Goal: Task Accomplishment & Management: Manage account settings

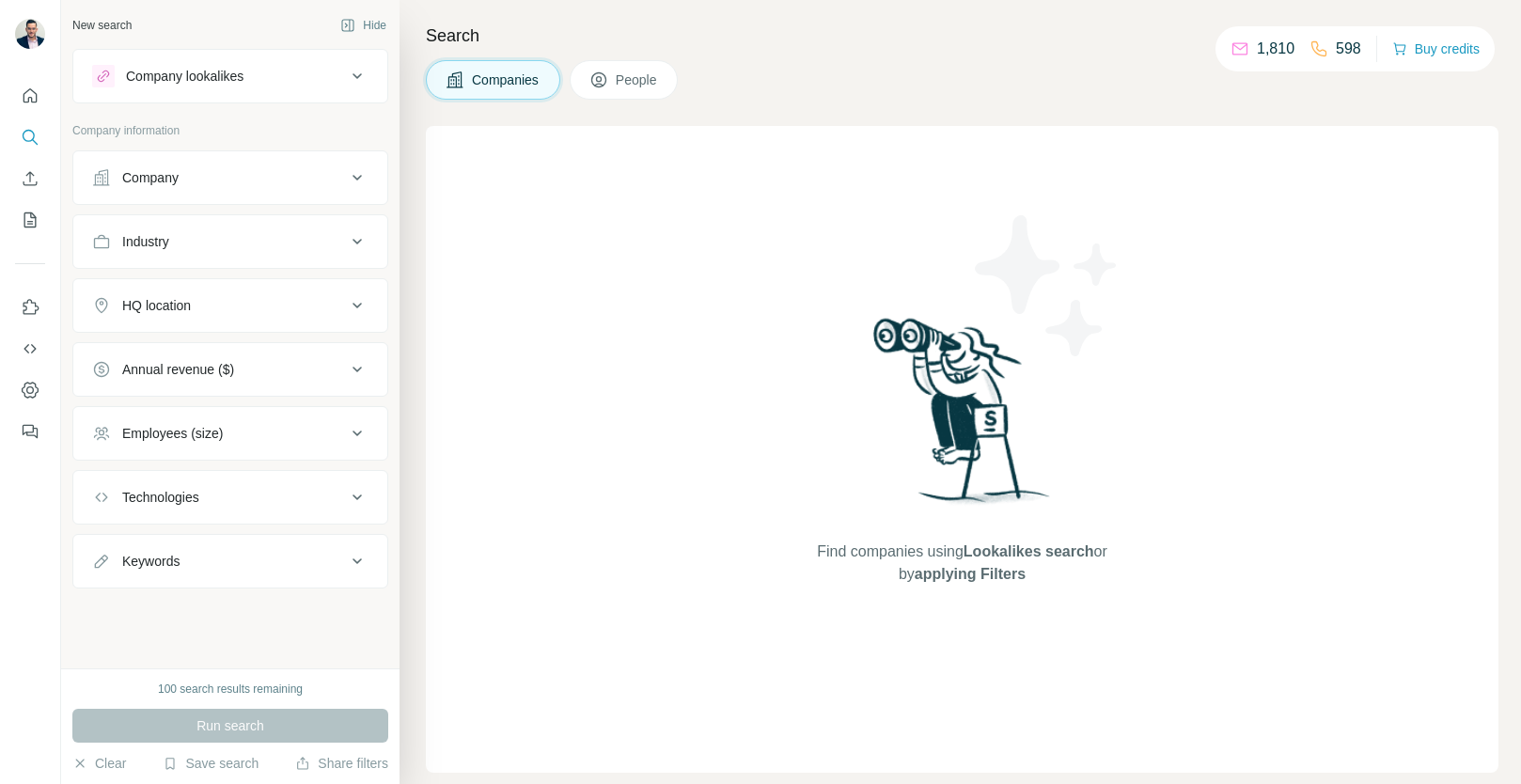
click at [632, 62] on button "People" at bounding box center [624, 79] width 109 height 39
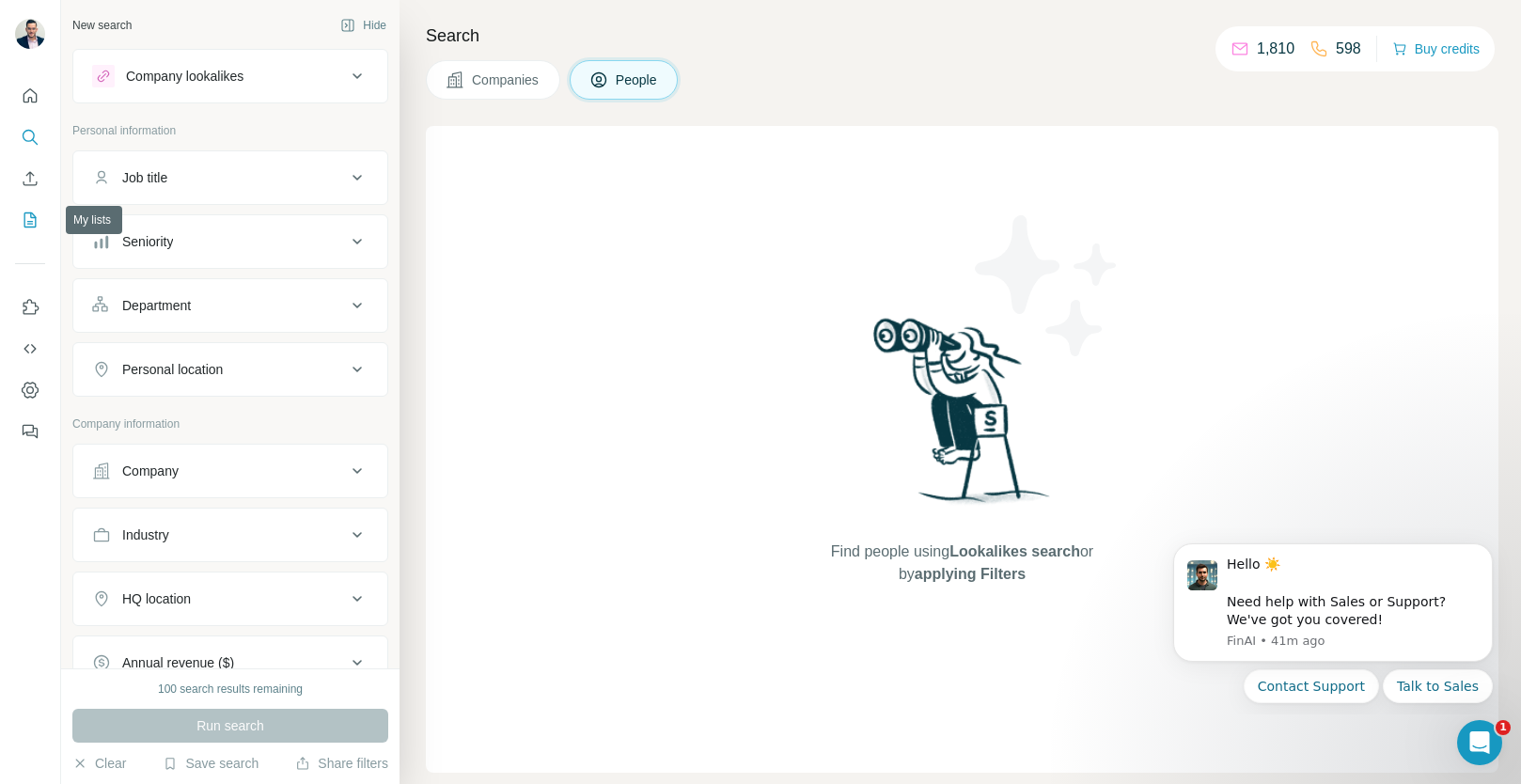
click at [25, 224] on icon "My lists" at bounding box center [31, 220] width 12 height 15
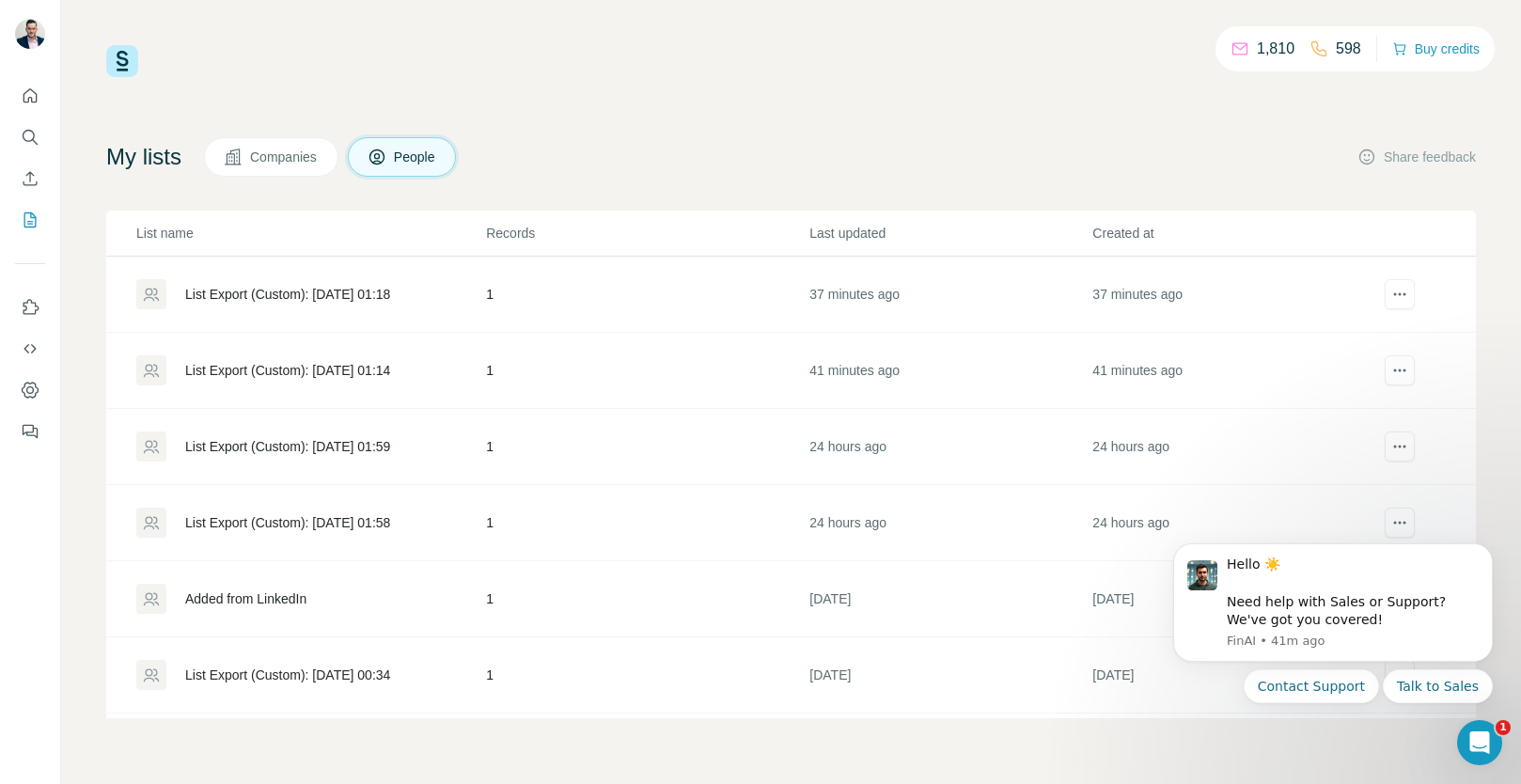
click at [364, 295] on div "List Export (Custom): [DATE] 01:18" at bounding box center [288, 294] width 205 height 19
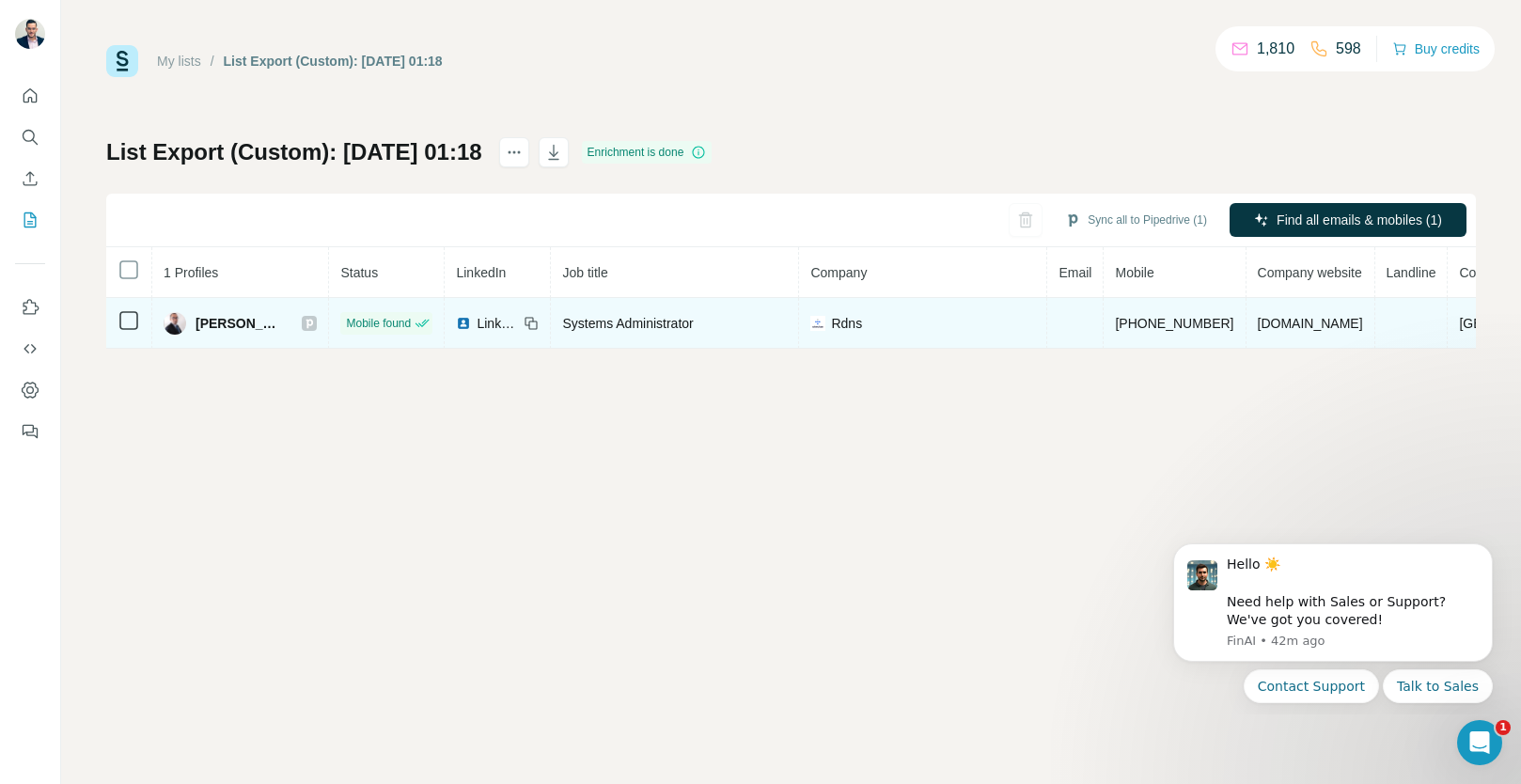
click at [1060, 322] on td at bounding box center [1075, 322] width 56 height 51
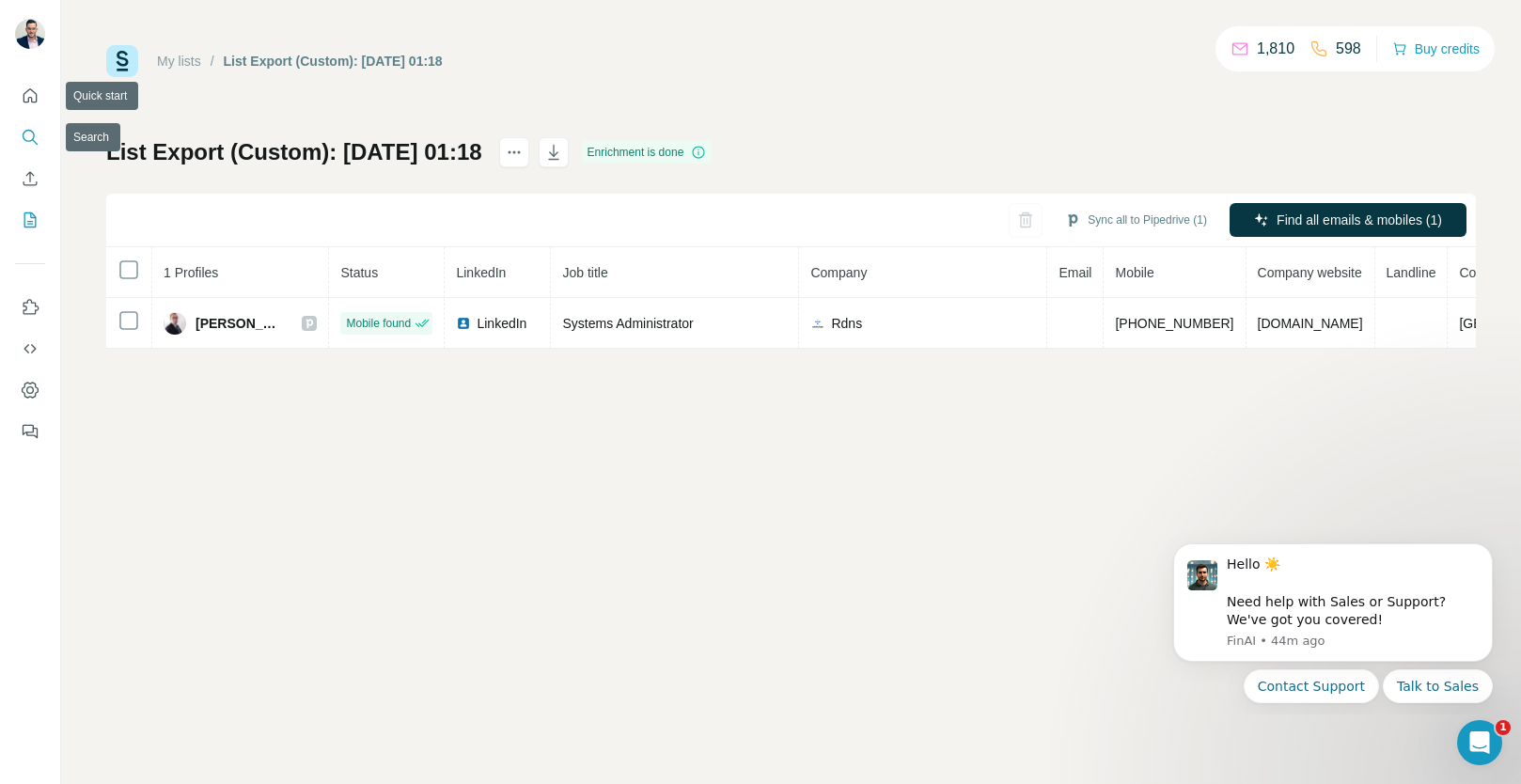
click at [32, 141] on icon "Search" at bounding box center [31, 138] width 19 height 19
click at [22, 138] on icon "Search" at bounding box center [31, 138] width 19 height 19
click at [22, 93] on icon "Quick start" at bounding box center [31, 96] width 19 height 19
click at [25, 95] on icon "Quick start" at bounding box center [31, 96] width 19 height 19
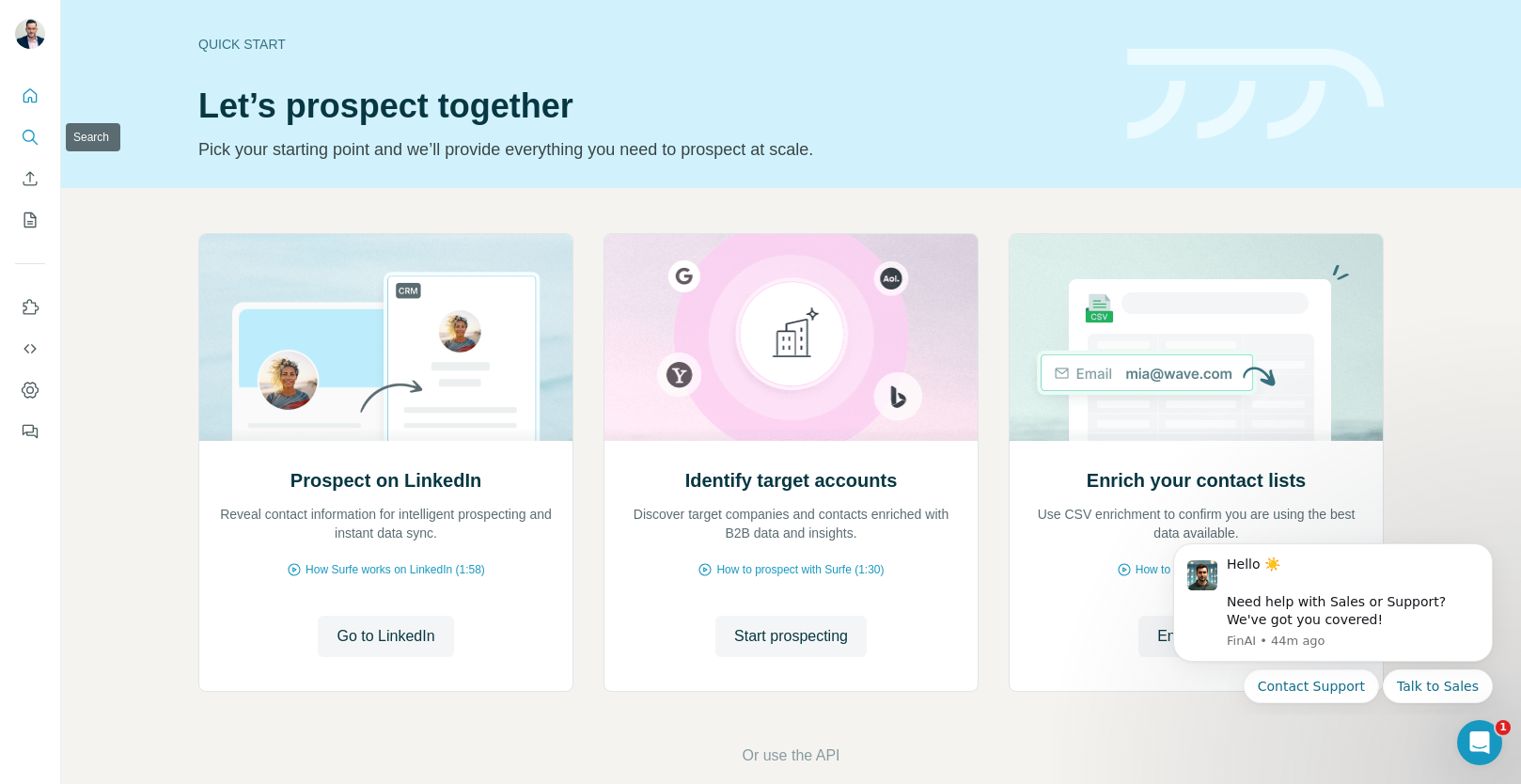
click at [33, 138] on icon "Search" at bounding box center [29, 136] width 12 height 12
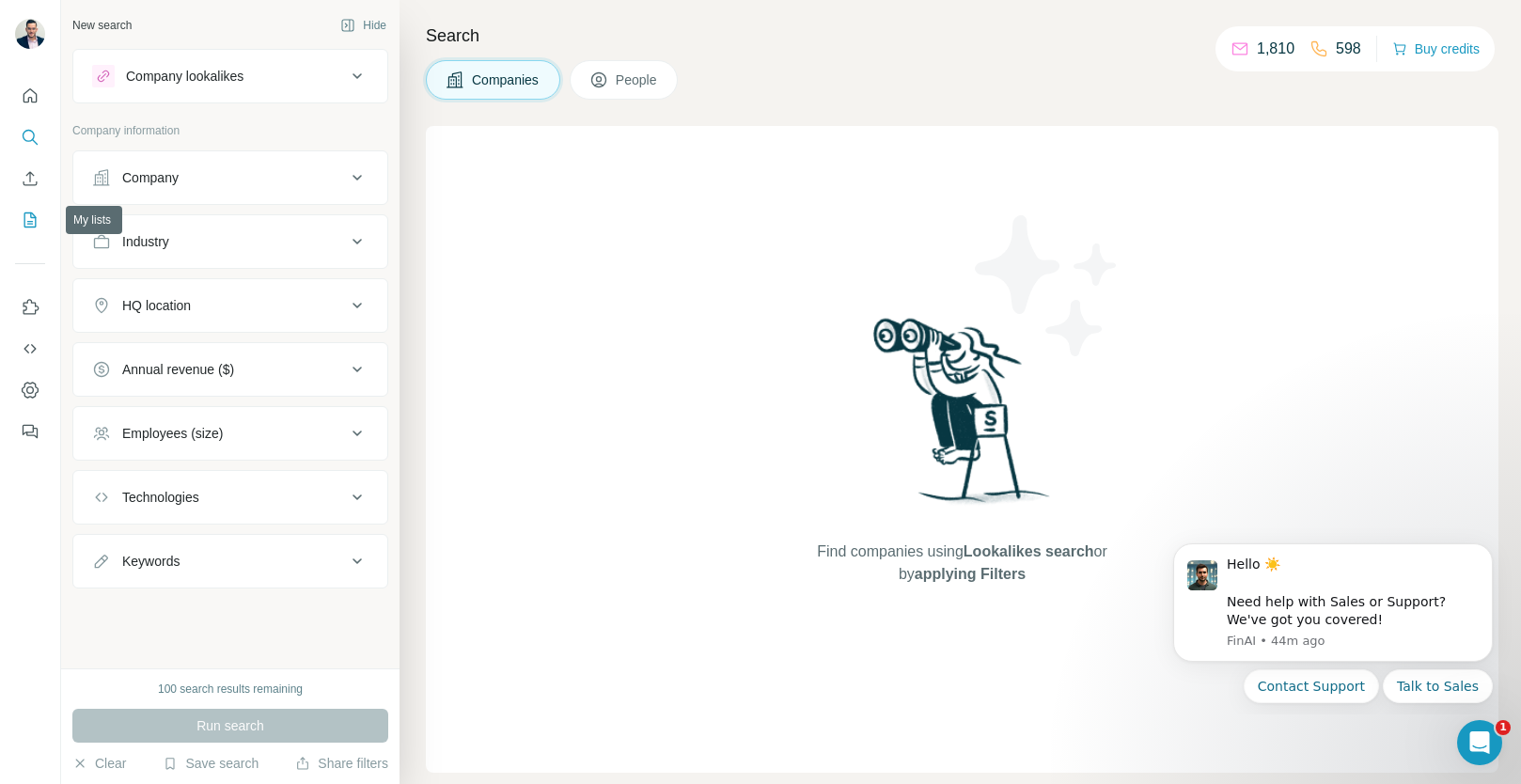
click at [43, 228] on button "My lists" at bounding box center [30, 219] width 30 height 33
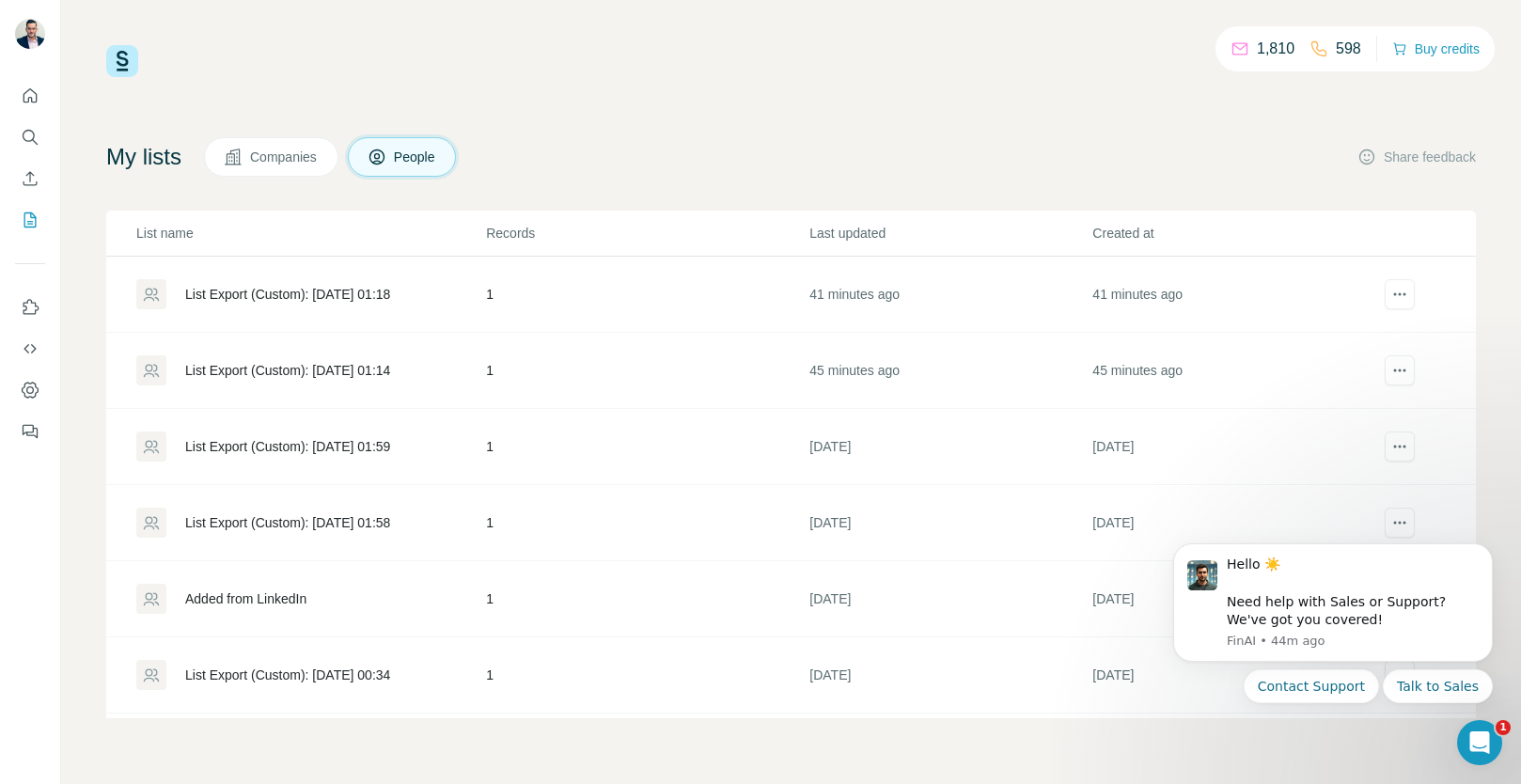
click at [338, 288] on div "List Export (Custom): [DATE] 01:18" at bounding box center [288, 294] width 205 height 19
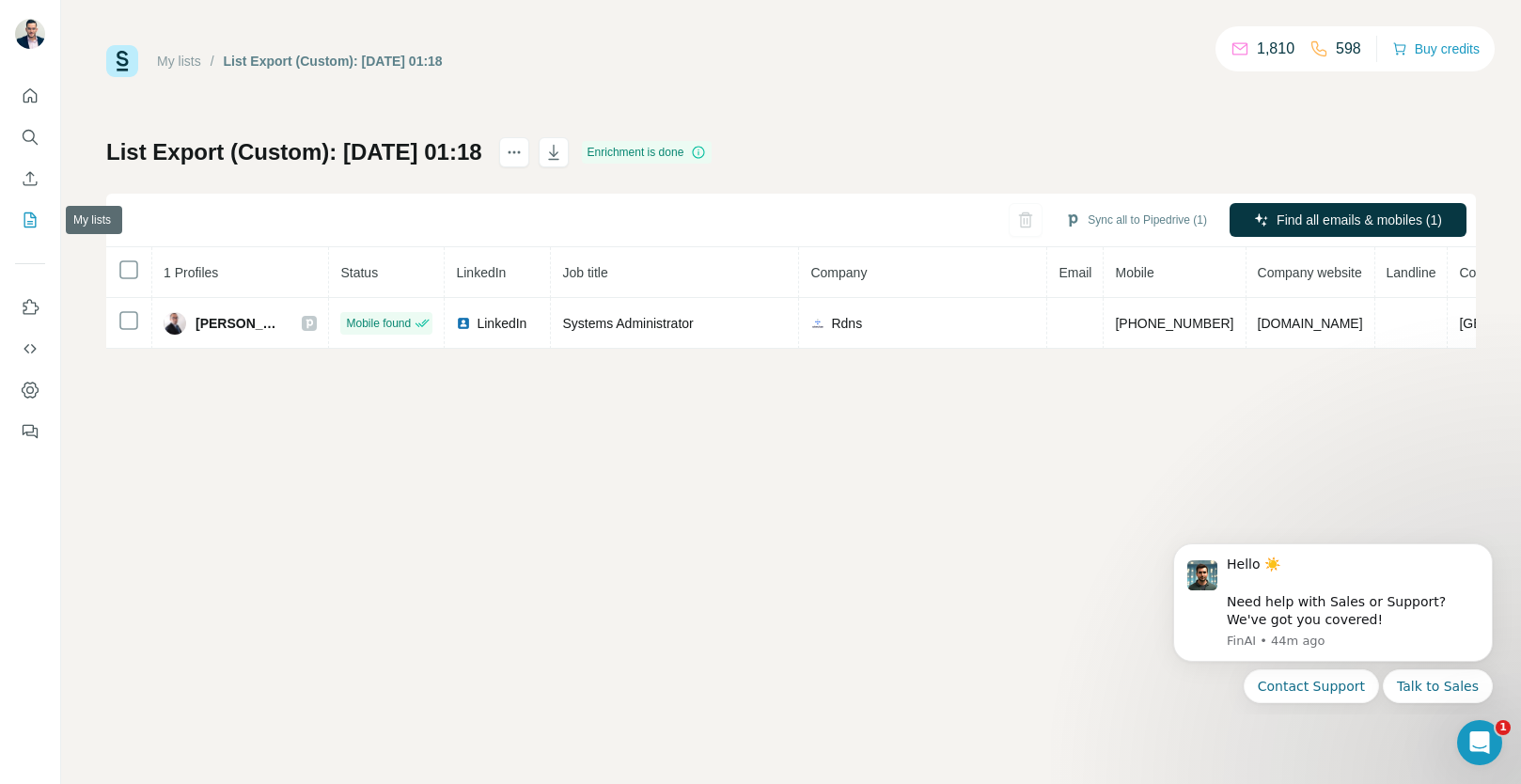
click at [34, 218] on icon "My lists" at bounding box center [31, 220] width 12 height 15
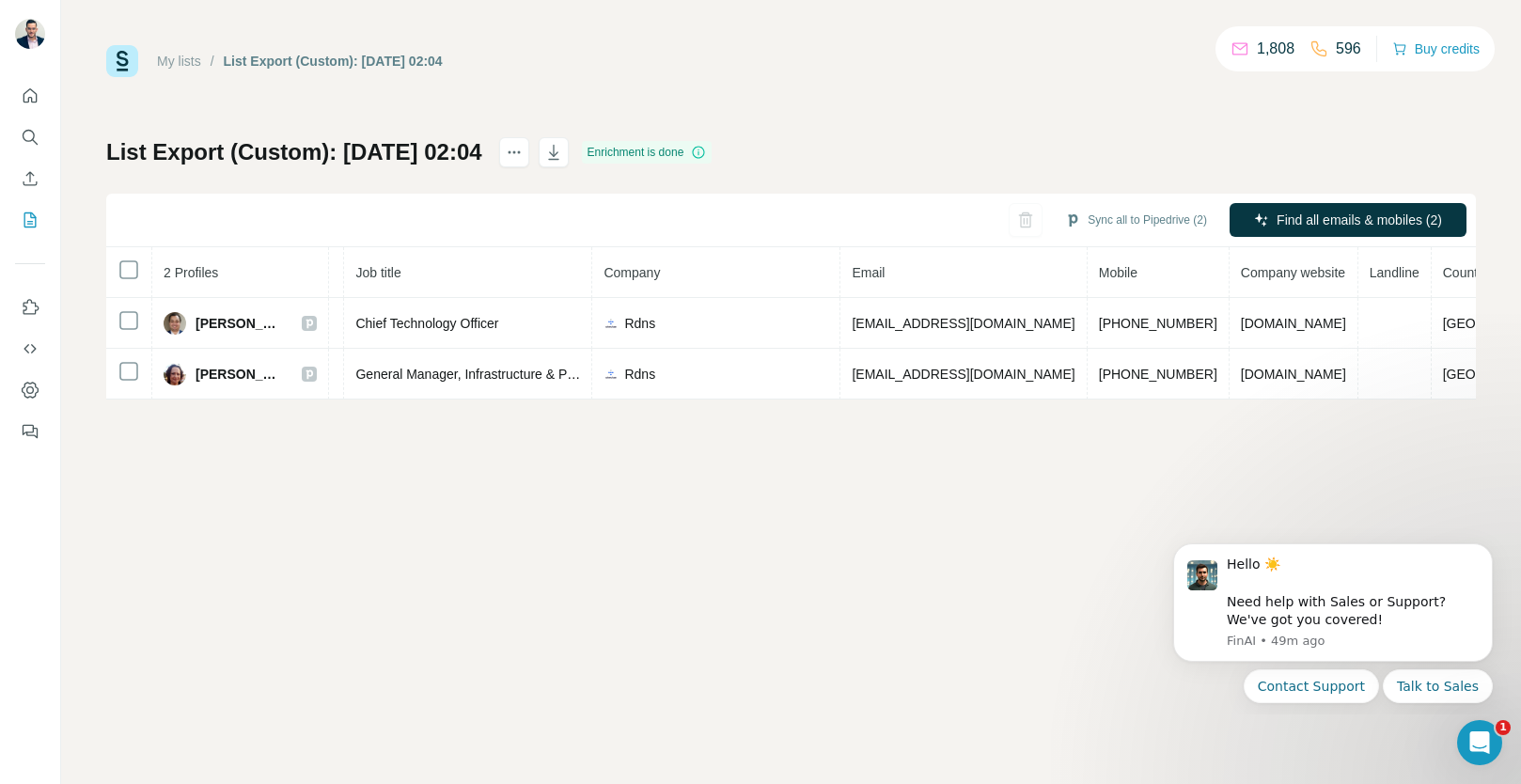
scroll to position [0, 238]
